Goal: Transaction & Acquisition: Purchase product/service

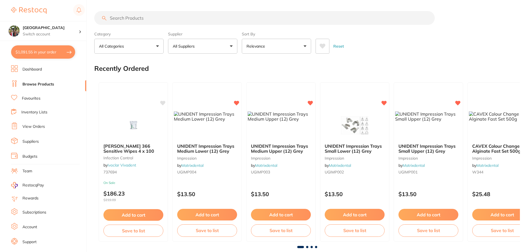
click at [43, 52] on button "$1,091.55 in your order" at bounding box center [43, 51] width 64 height 13
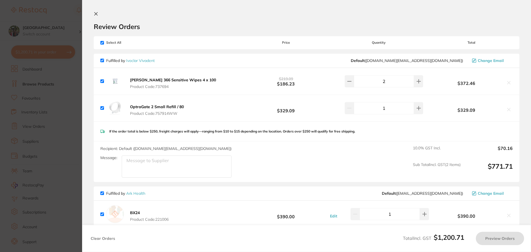
checkbox input "true"
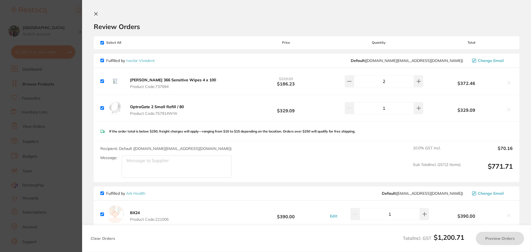
checkbox input "true"
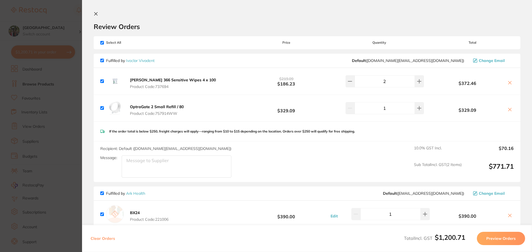
click at [102, 60] on input "checkbox" at bounding box center [102, 61] width 4 height 4
checkbox input "false"
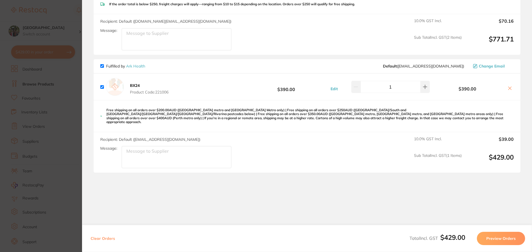
scroll to position [131, 0]
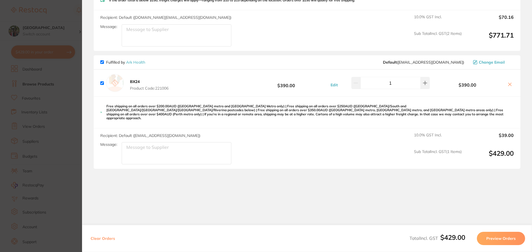
click at [136, 82] on b "BX24" at bounding box center [135, 81] width 10 height 5
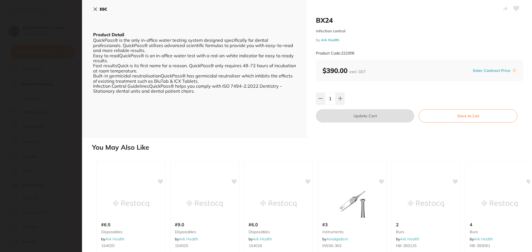
click at [96, 9] on icon at bounding box center [95, 9] width 4 height 4
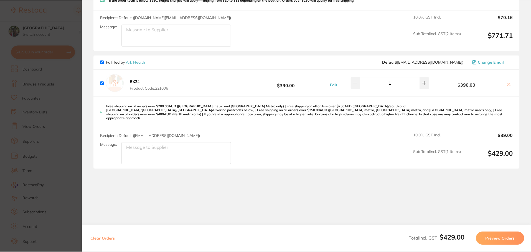
scroll to position [224, 0]
click at [509, 240] on button "Preview Orders" at bounding box center [499, 238] width 48 height 13
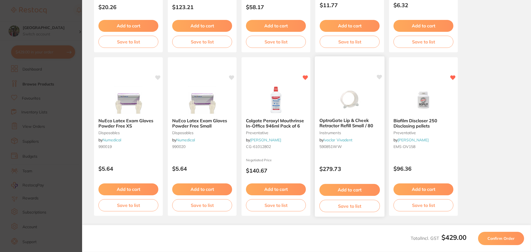
scroll to position [157, 0]
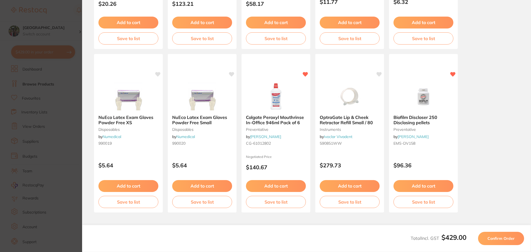
click at [505, 239] on span "Confirm Order" at bounding box center [500, 238] width 27 height 5
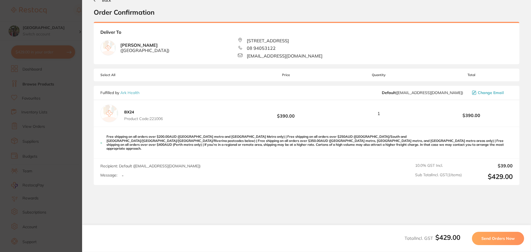
scroll to position [0, 0]
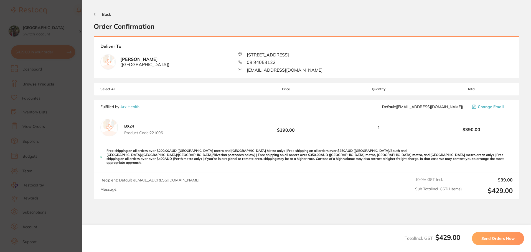
click at [494, 236] on span "Send Orders Now" at bounding box center [497, 238] width 33 height 5
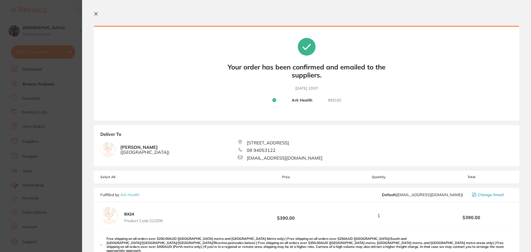
click at [94, 13] on icon at bounding box center [96, 14] width 4 height 4
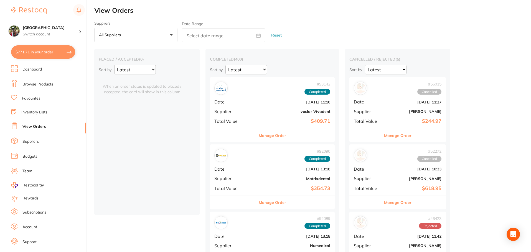
click at [35, 51] on button "$771.71 in your order" at bounding box center [43, 51] width 64 height 13
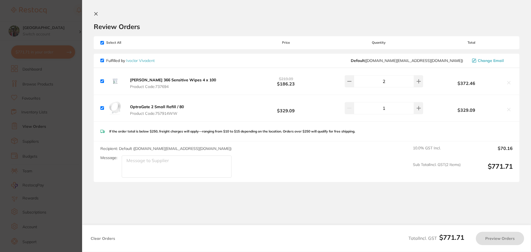
checkbox input "true"
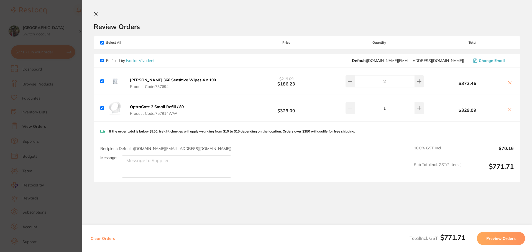
click at [35, 51] on section "Update RRP Set your pre negotiated price for this item. Item Agreed RRP (excl. …" at bounding box center [266, 126] width 532 height 252
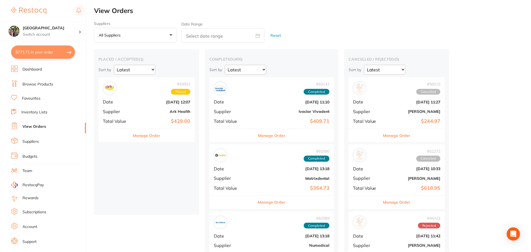
scroll to position [224, 0]
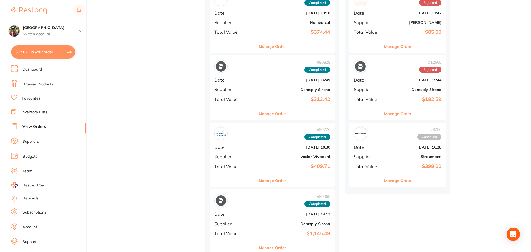
click at [42, 52] on button "$771.71 in your order" at bounding box center [43, 51] width 64 height 13
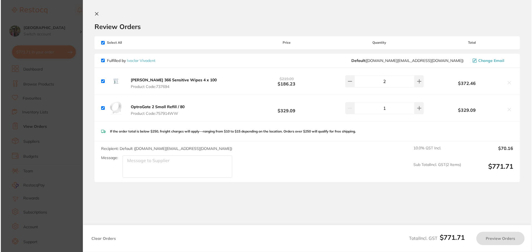
scroll to position [0, 0]
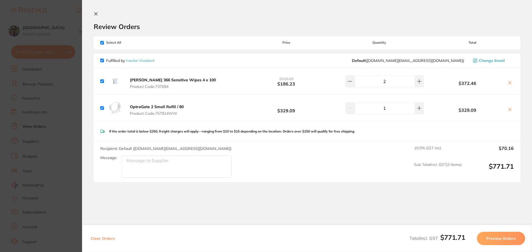
click at [96, 13] on icon at bounding box center [96, 14] width 4 height 4
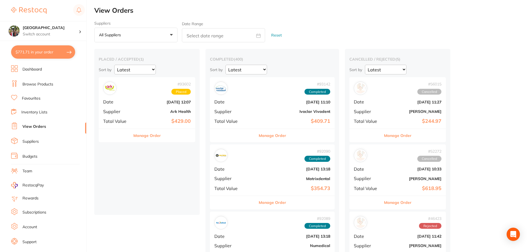
click at [33, 84] on link "Browse Products" at bounding box center [37, 85] width 31 height 6
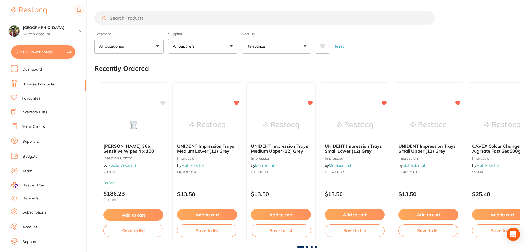
click at [147, 16] on input "search" at bounding box center [264, 18] width 340 height 14
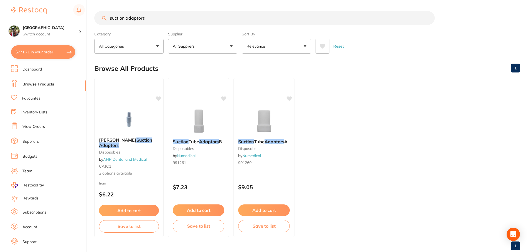
click at [124, 18] on input "suction adaptors" at bounding box center [264, 18] width 340 height 14
drag, startPoint x: 126, startPoint y: 19, endPoint x: 65, endPoint y: 20, distance: 61.0
click at [65, 20] on div "$771.71 Wanneroo Dental Centre Switch account Wanneroo Dental Centre $771.71 in…" at bounding box center [265, 126] width 531 height 252
type input "adaptors"
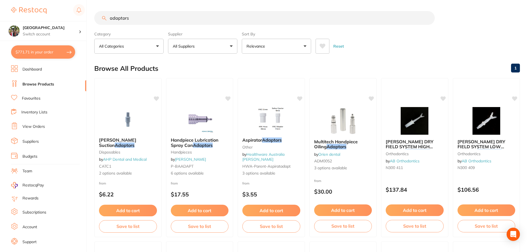
drag, startPoint x: 96, startPoint y: 18, endPoint x: 67, endPoint y: 16, distance: 29.2
click at [67, 17] on div "$771.71 Wanneroo Dental Centre Switch account Wanneroo Dental Centre $771.71 in…" at bounding box center [265, 126] width 531 height 252
type input "suction"
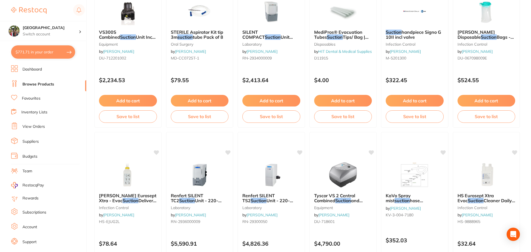
scroll to position [1324, 0]
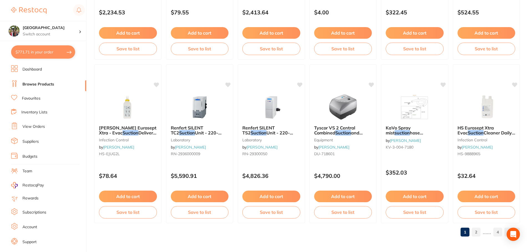
click at [477, 231] on link "2" at bounding box center [475, 232] width 9 height 11
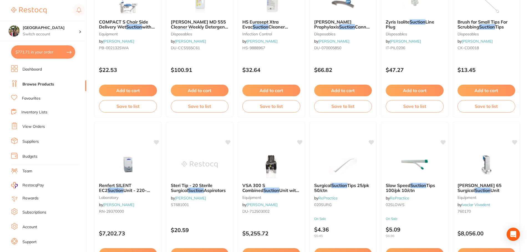
scroll to position [296, 0]
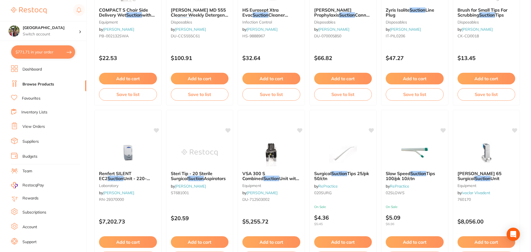
click at [57, 50] on button "$771.71 in your order" at bounding box center [43, 51] width 64 height 13
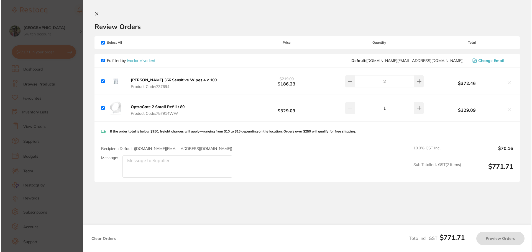
scroll to position [0, 0]
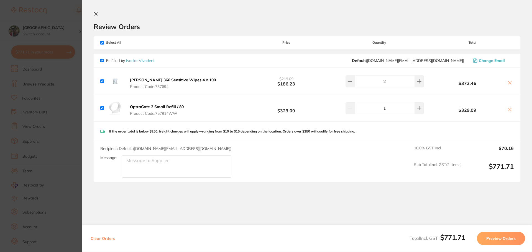
click at [95, 15] on icon at bounding box center [95, 13] width 3 height 3
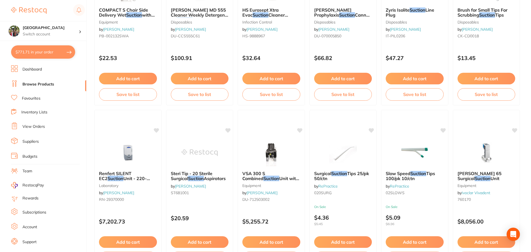
click at [28, 125] on link "View Orders" at bounding box center [33, 127] width 22 height 6
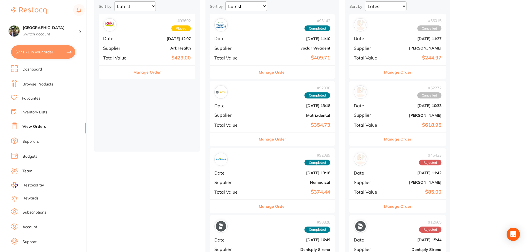
scroll to position [74, 0]
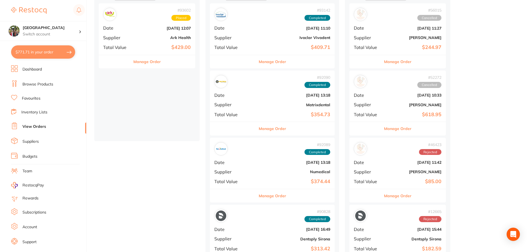
click at [265, 130] on button "Manage Order" at bounding box center [271, 128] width 27 height 13
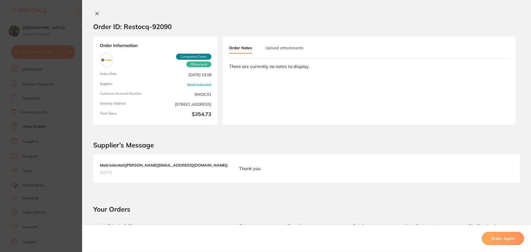
click at [96, 14] on icon at bounding box center [97, 13] width 3 height 3
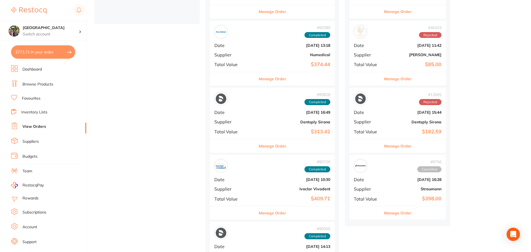
scroll to position [222, 0]
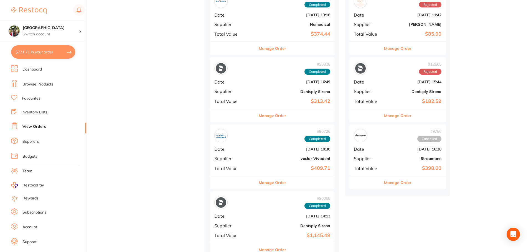
click at [258, 48] on button "Manage Order" at bounding box center [271, 48] width 27 height 13
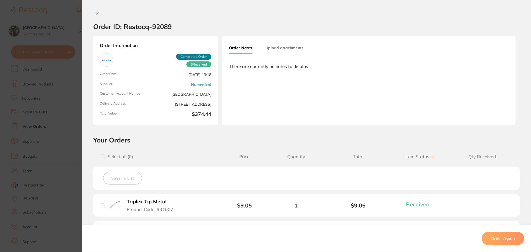
click at [94, 11] on div "Order ID: Restocq- 92089 Order Information 5 Received Completed Order Order Dat…" at bounding box center [306, 126] width 449 height 252
click at [96, 14] on icon at bounding box center [97, 13] width 3 height 3
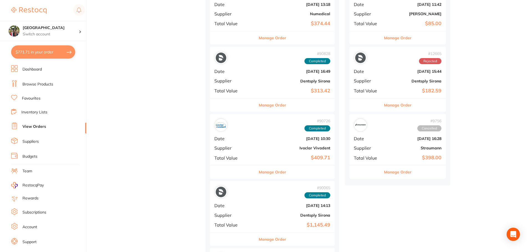
scroll to position [222, 0]
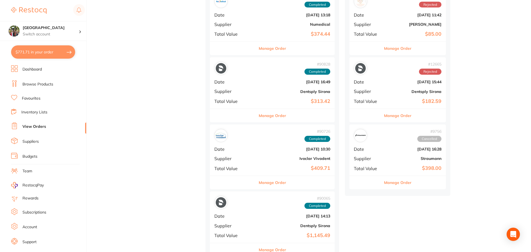
click at [260, 115] on button "Manage Order" at bounding box center [271, 115] width 27 height 13
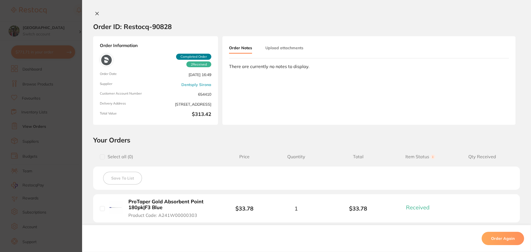
click at [95, 12] on icon at bounding box center [97, 13] width 4 height 4
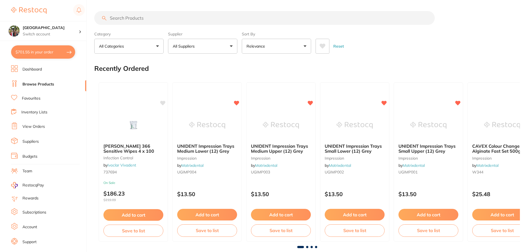
click at [147, 18] on input "search" at bounding box center [264, 18] width 340 height 14
type input "reducer tip"
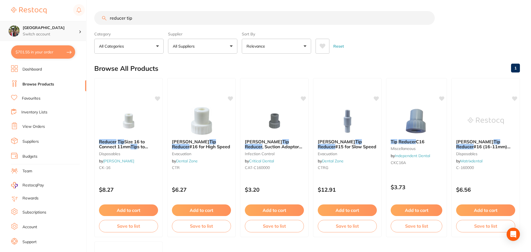
scroll to position [0, 0]
drag, startPoint x: 71, startPoint y: 22, endPoint x: 33, endPoint y: 22, distance: 38.2
click at [33, 22] on div "$701.55 Wanneroo Dental Centre Switch account Wanneroo Dental Centre $701.55 in…" at bounding box center [265, 126] width 531 height 252
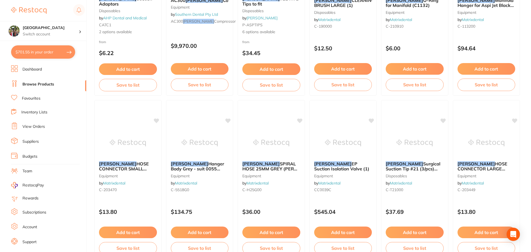
scroll to position [0, 0]
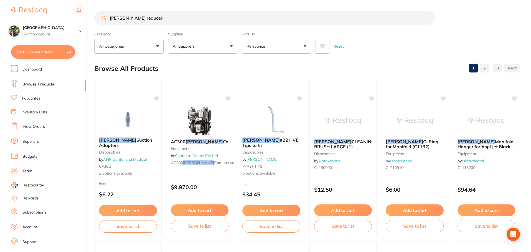
type input "cattani reducer"
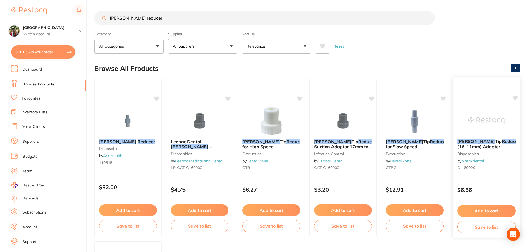
click at [470, 147] on span "#16 (16-11mm) Adapter" at bounding box center [492, 144] width 71 height 11
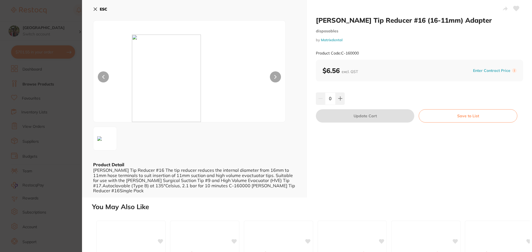
click at [95, 11] on icon at bounding box center [95, 9] width 4 height 4
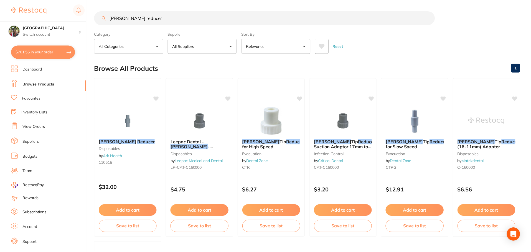
scroll to position [2, 0]
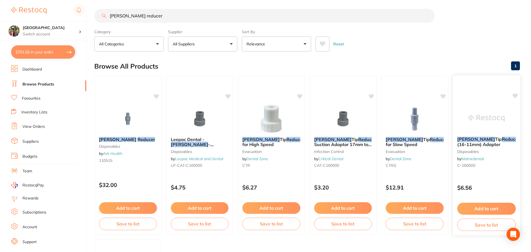
click at [469, 142] on span "#16 (16-11mm) Adapter" at bounding box center [492, 142] width 71 height 11
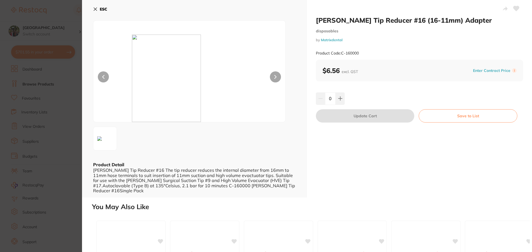
click at [98, 9] on button "ESC" at bounding box center [100, 8] width 14 height 9
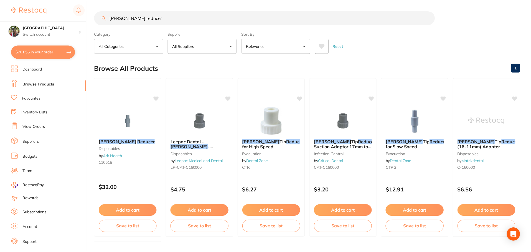
scroll to position [2, 0]
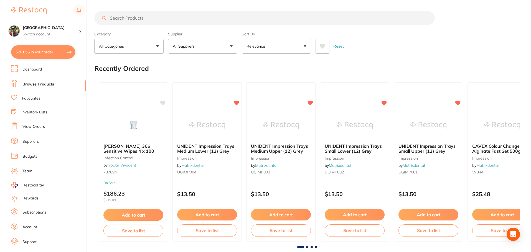
click at [118, 20] on input "search" at bounding box center [264, 18] width 340 height 14
type input "scotch bond"
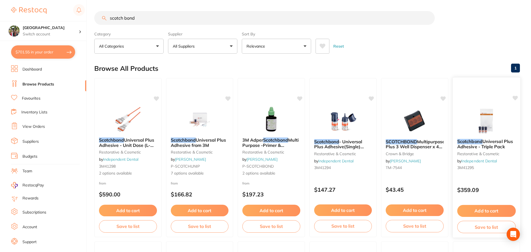
click at [491, 144] on span "Universal Plus Adhesive - Triple Pack" at bounding box center [485, 144] width 56 height 11
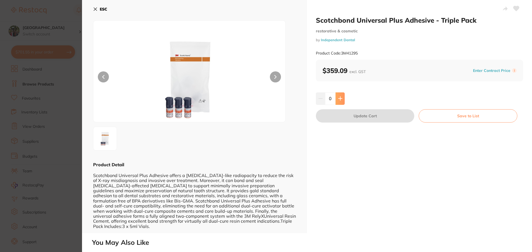
click at [342, 98] on button at bounding box center [340, 99] width 9 height 12
type input "1"
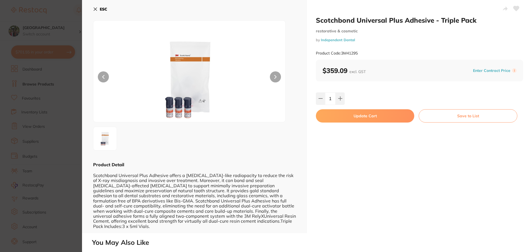
click at [348, 118] on button "Update Cart" at bounding box center [365, 115] width 98 height 13
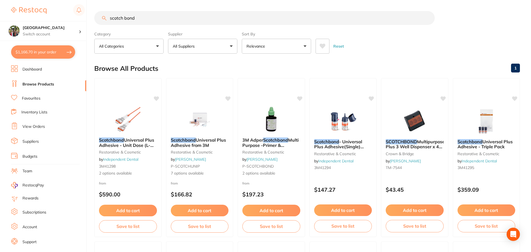
click at [284, 44] on button "Relevance" at bounding box center [276, 46] width 69 height 15
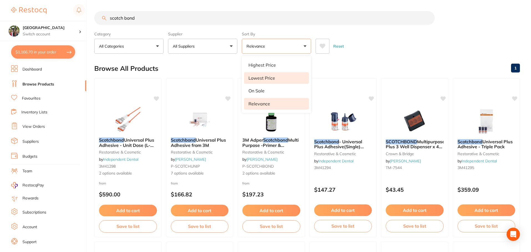
click at [278, 74] on li "Lowest Price" at bounding box center [276, 78] width 65 height 12
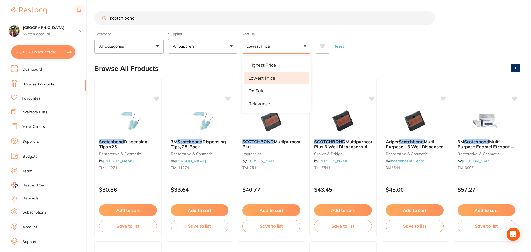
click at [35, 56] on button "$1,166.70 in your order" at bounding box center [43, 51] width 64 height 13
checkbox input "true"
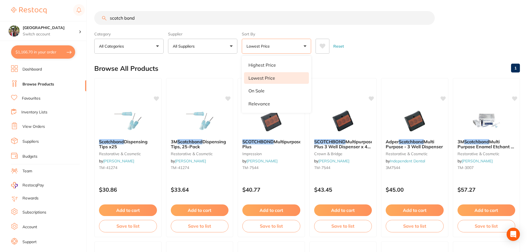
checkbox input "true"
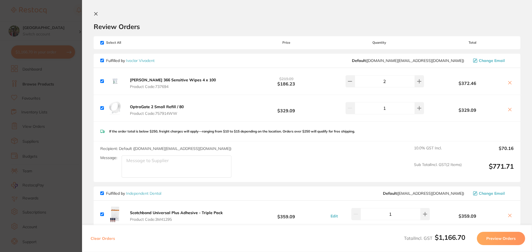
click at [101, 44] on input "checkbox" at bounding box center [102, 43] width 4 height 4
checkbox input "false"
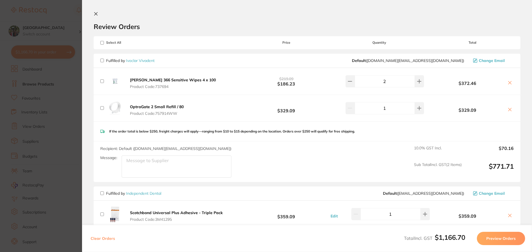
checkbox input "false"
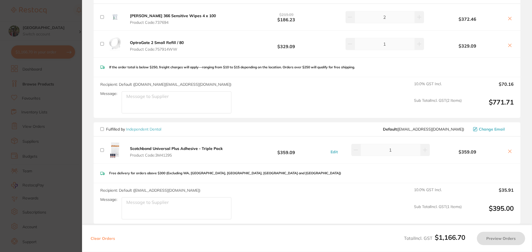
scroll to position [74, 0]
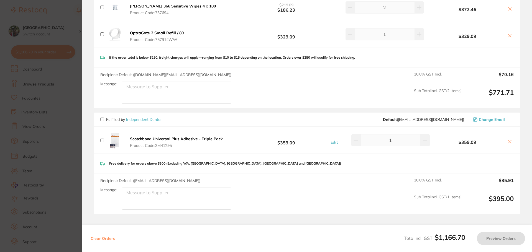
click at [103, 120] on input "checkbox" at bounding box center [102, 120] width 4 height 4
checkbox input "true"
click at [495, 238] on button "Preview Orders" at bounding box center [501, 238] width 48 height 13
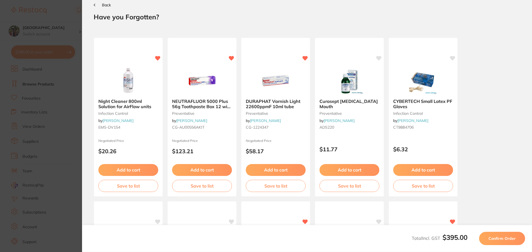
scroll to position [0, 0]
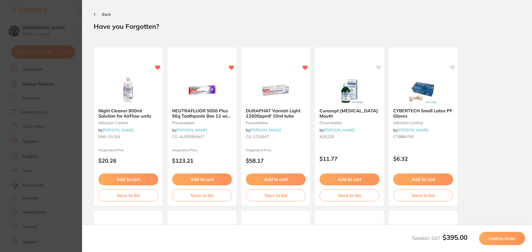
click at [510, 242] on button "Confirm Order" at bounding box center [502, 238] width 46 height 13
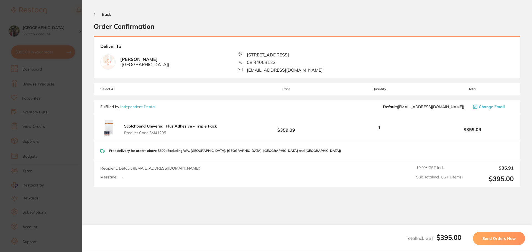
click at [498, 240] on span "Send Orders Now" at bounding box center [498, 238] width 33 height 5
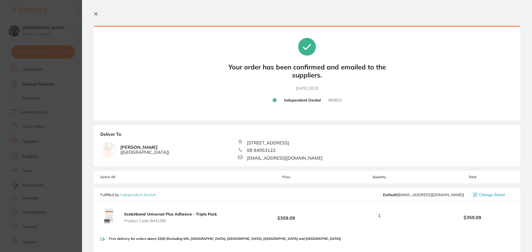
click at [95, 12] on icon at bounding box center [96, 14] width 4 height 4
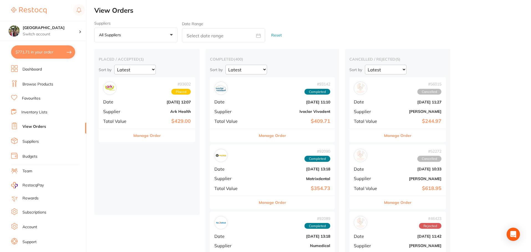
click at [36, 57] on button "$771.71 in your order" at bounding box center [43, 51] width 64 height 13
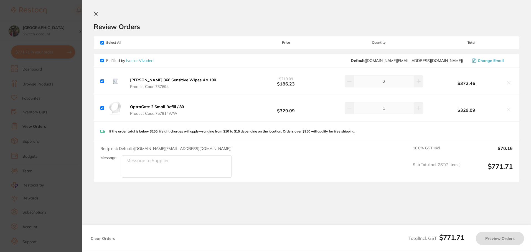
checkbox input "true"
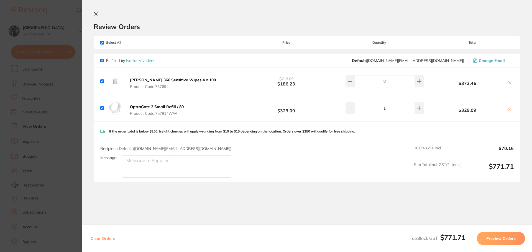
click at [98, 15] on icon at bounding box center [96, 14] width 4 height 4
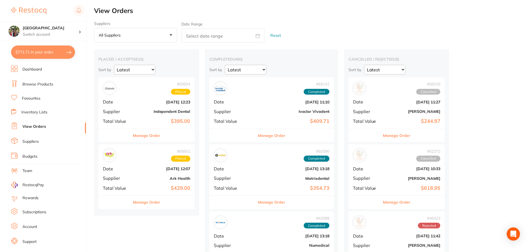
scroll to position [4, 0]
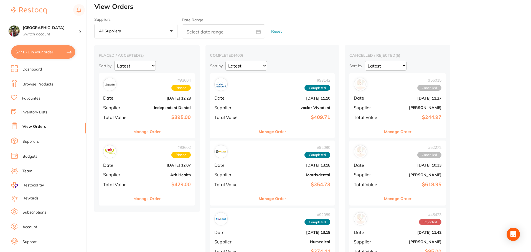
click at [151, 200] on button "Manage Order" at bounding box center [146, 198] width 27 height 13
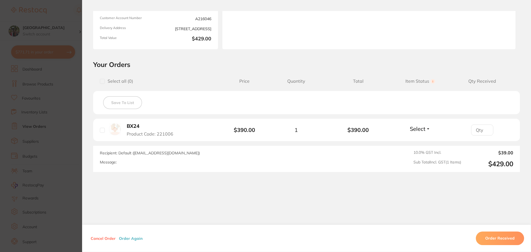
scroll to position [78, 0]
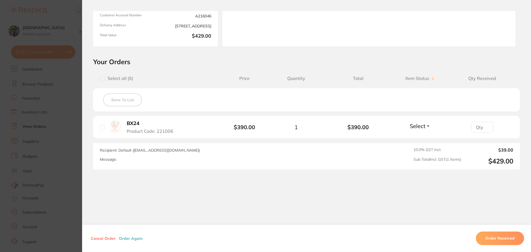
click at [129, 124] on b "BX24" at bounding box center [133, 124] width 13 height 6
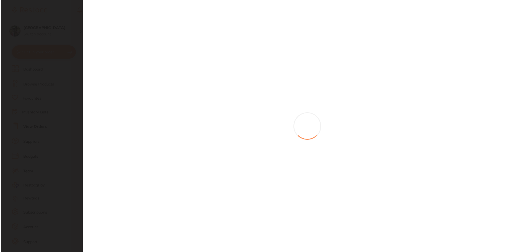
scroll to position [0, 0]
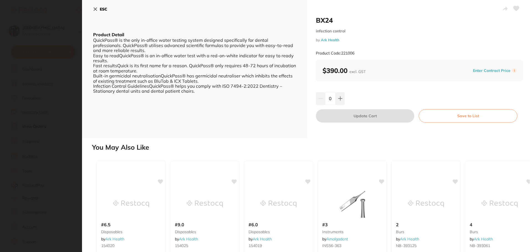
click at [95, 8] on icon at bounding box center [95, 9] width 4 height 4
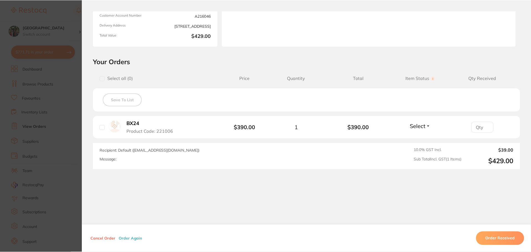
scroll to position [4, 0]
